Goal: Task Accomplishment & Management: Use online tool/utility

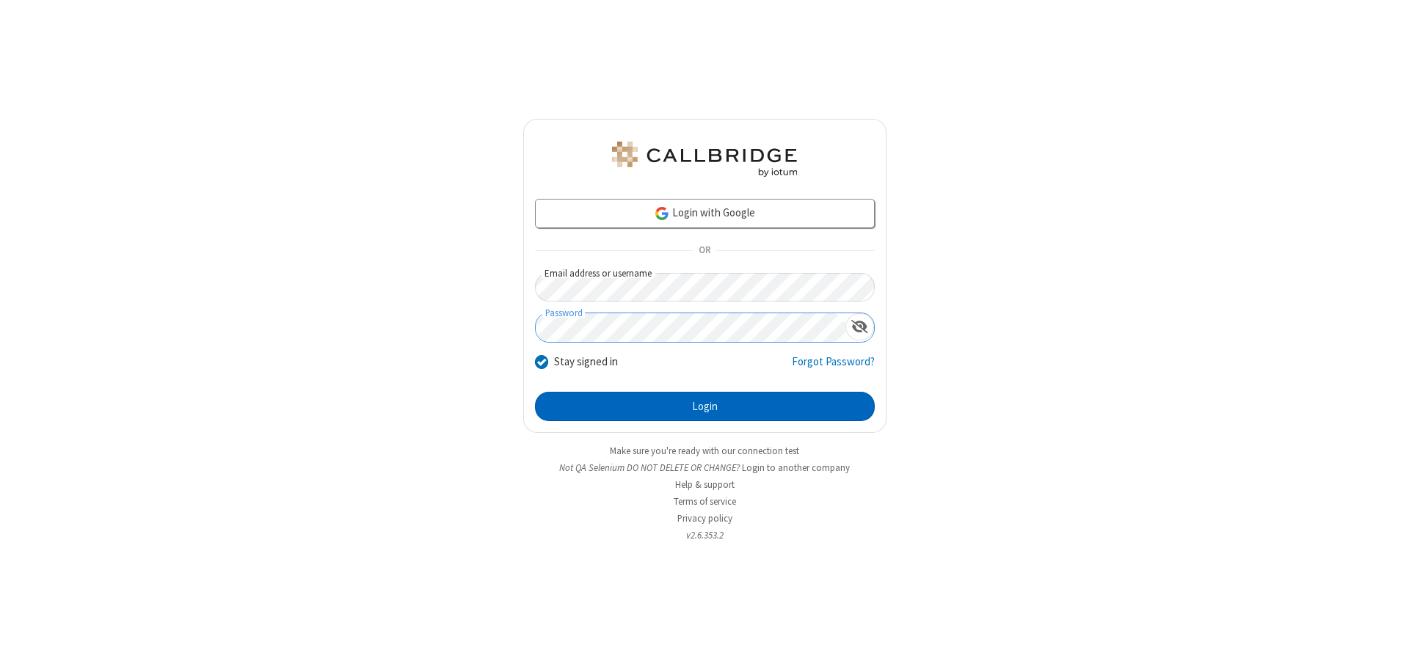
click at [704, 407] on button "Login" at bounding box center [705, 406] width 340 height 29
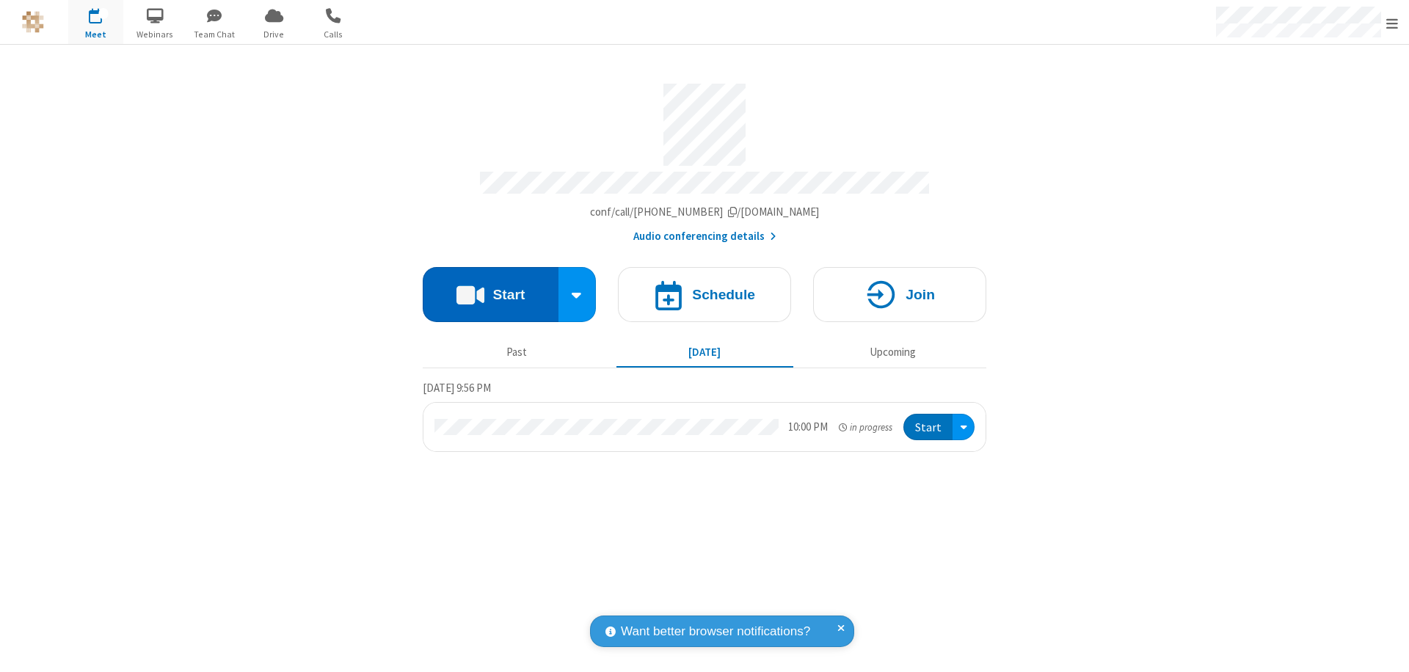
click at [490, 288] on button "Start" at bounding box center [491, 294] width 136 height 55
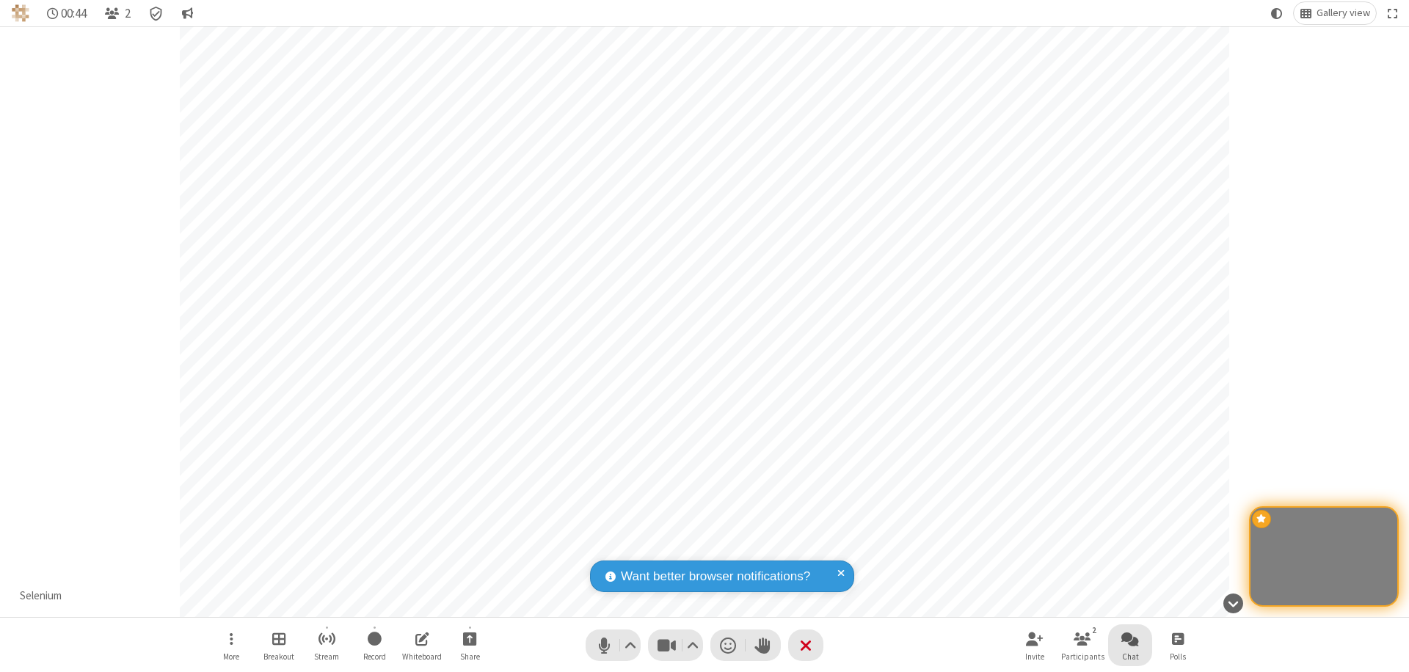
click at [1130, 638] on span "Open chat" at bounding box center [1130, 639] width 18 height 18
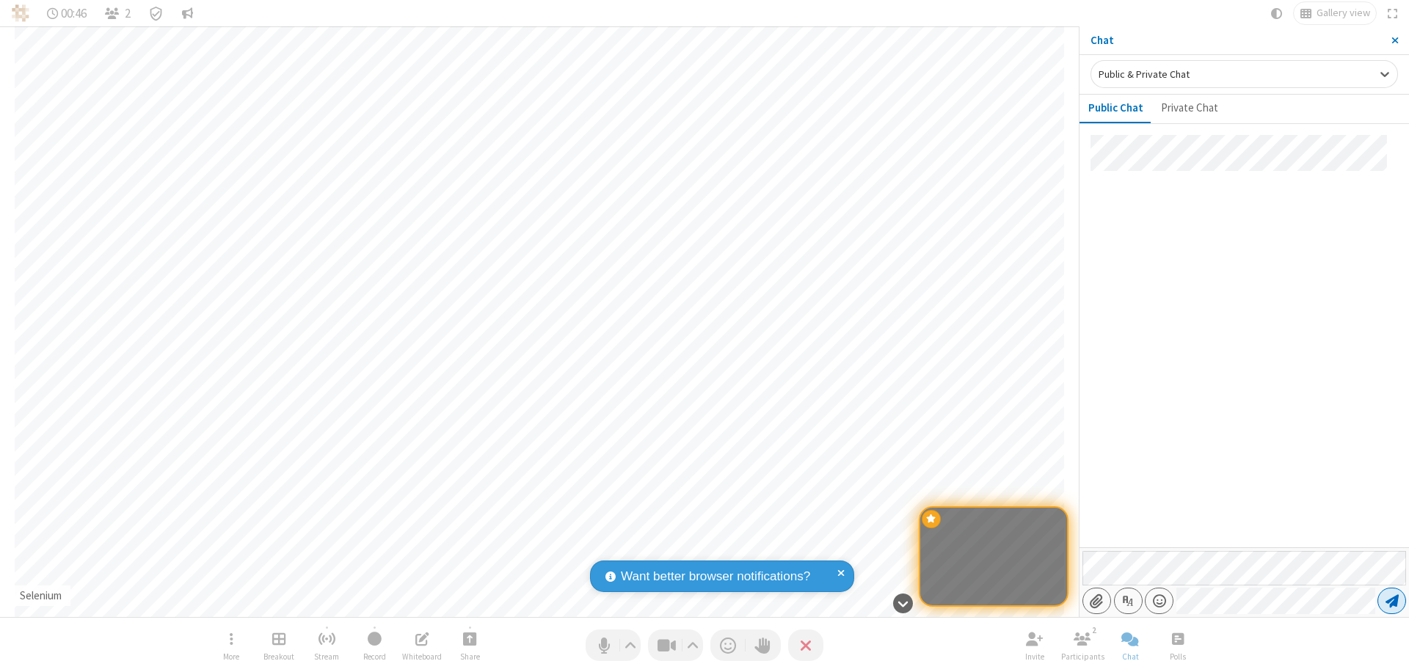
click at [1391, 601] on span "Send message" at bounding box center [1391, 601] width 13 height 15
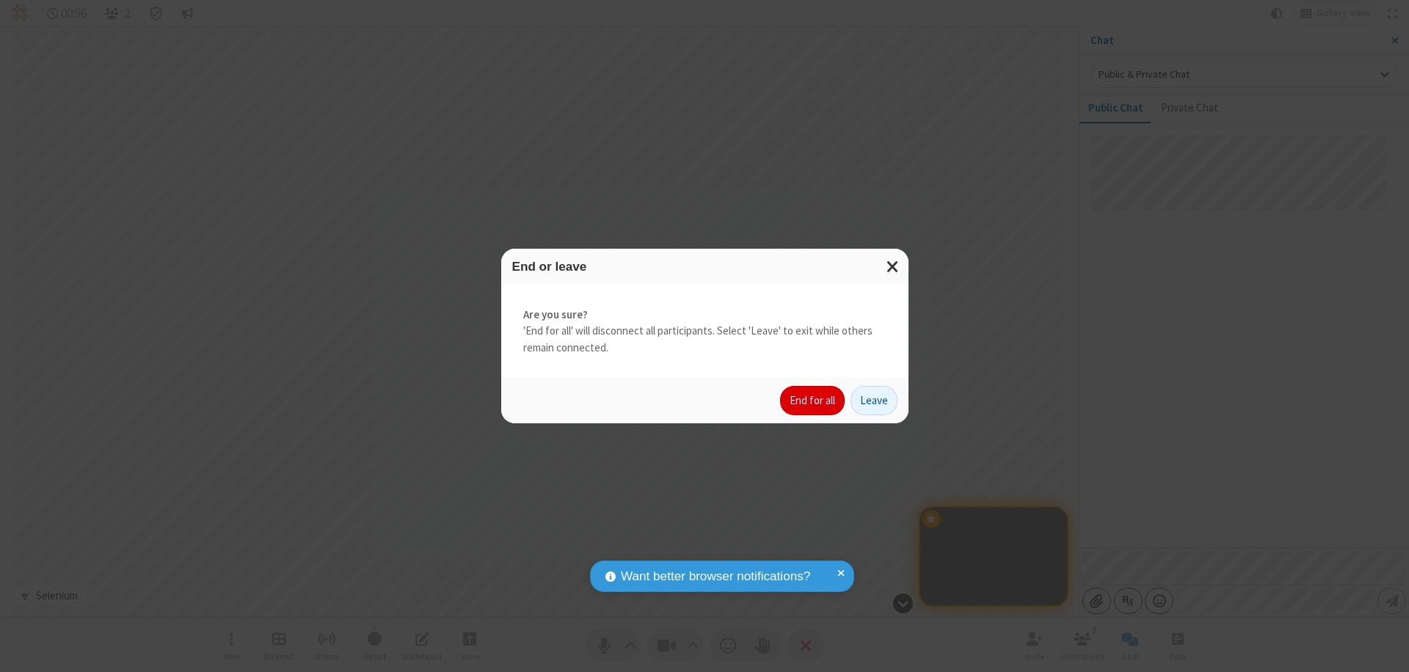
click at [813, 401] on button "End for all" at bounding box center [812, 400] width 65 height 29
